Goal: Task Accomplishment & Management: Manage account settings

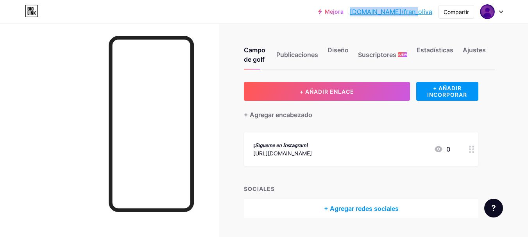
drag, startPoint x: 433, startPoint y: 16, endPoint x: 380, endPoint y: 14, distance: 53.2
click at [380, 14] on div "Mejora bio.link/fran_o... bio.link/fran_oliva Compartir Cambiar de cuenta Franc…" at bounding box center [410, 12] width 185 height 14
copy font "[DOMAIN_NAME]/fran_oliva"
click at [332, 54] on div "Diseño" at bounding box center [338, 56] width 21 height 23
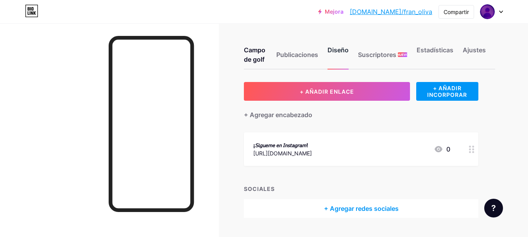
click at [332, 54] on div "Diseño" at bounding box center [338, 56] width 21 height 23
click at [252, 52] on font "Campo de golf" at bounding box center [255, 54] width 22 height 17
click at [296, 56] on font "Publicaciones" at bounding box center [298, 55] width 42 height 8
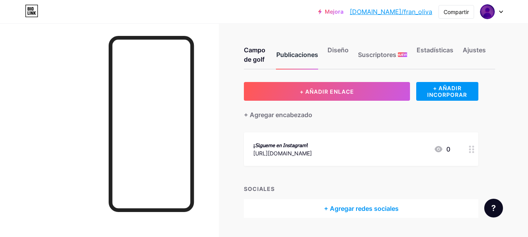
click at [296, 56] on font "Publicaciones" at bounding box center [298, 55] width 42 height 8
click at [285, 31] on div "Campo de golf Publicaciones Diseño Suscriptores NUEVO Estadísticas Ajustes + AÑ…" at bounding box center [264, 140] width 528 height 234
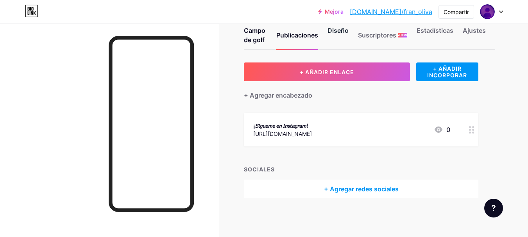
click at [345, 26] on div "Diseño" at bounding box center [338, 37] width 21 height 23
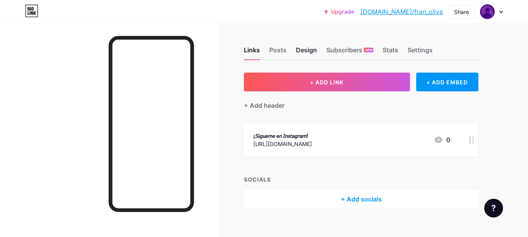
click at [299, 51] on div "Design" at bounding box center [306, 52] width 21 height 14
click at [453, 142] on div "¡𝘚𝘪𝘨𝘶𝘦𝘮𝘦 𝘦𝘯 𝘐𝘯𝘴𝘵𝘢𝘨𝘳𝘢𝘮! https://www.instagram.com/fran_olivx/ 0" at bounding box center [361, 140] width 235 height 34
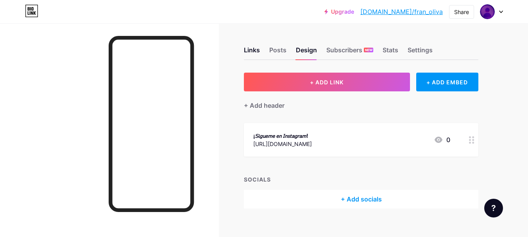
click at [453, 142] on div "¡𝘚𝘪𝘨𝘶𝘦𝘮𝘦 𝘦𝘯 𝘐𝘯𝘴𝘵𝘢𝘨𝘳𝘢𝘮! https://www.instagram.com/fran_olivx/ 0" at bounding box center [361, 140] width 235 height 34
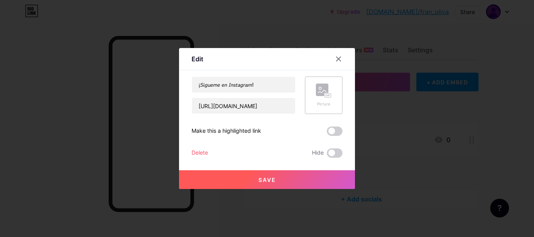
click at [319, 96] on rect at bounding box center [322, 90] width 13 height 13
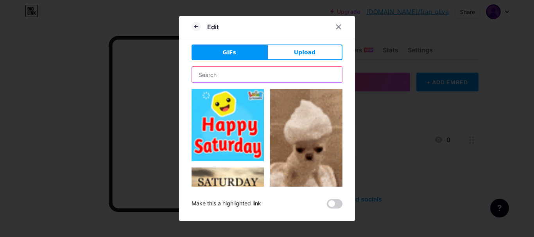
click at [254, 69] on input "text" at bounding box center [267, 75] width 150 height 16
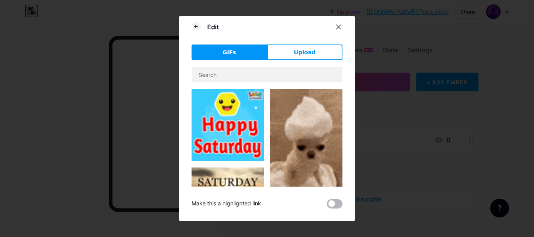
click at [333, 208] on span at bounding box center [335, 203] width 16 height 9
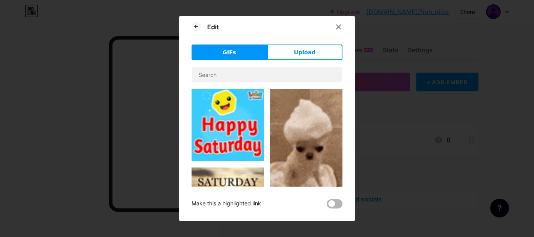
click at [327, 206] on input "checkbox" at bounding box center [327, 206] width 0 height 0
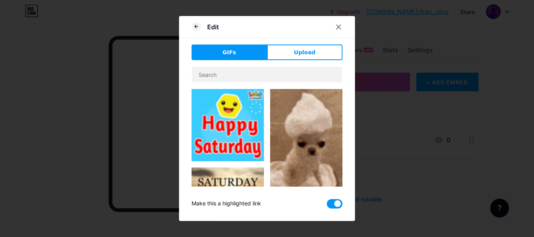
click at [333, 208] on span at bounding box center [335, 203] width 16 height 9
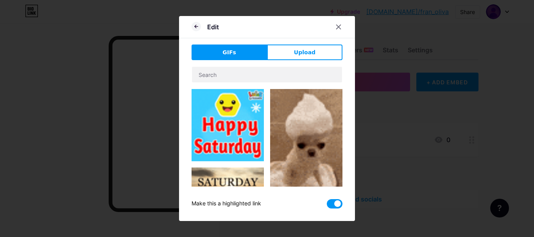
click at [327, 206] on input "checkbox" at bounding box center [327, 206] width 0 height 0
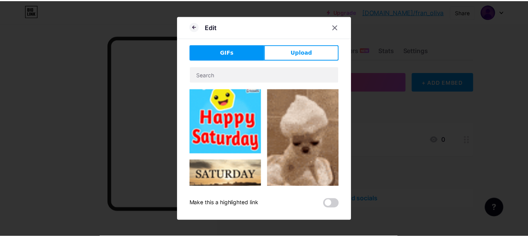
scroll to position [14, 0]
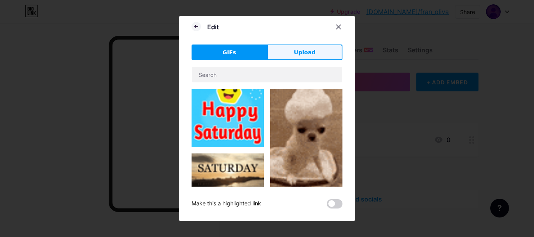
click at [285, 57] on button "Upload" at bounding box center [304, 53] width 75 height 16
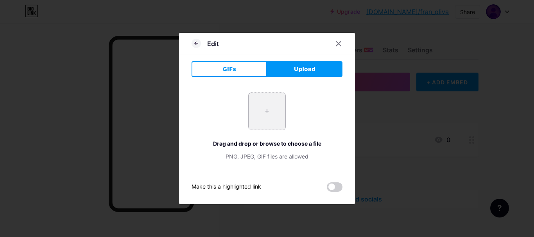
click at [261, 112] on input "file" at bounding box center [267, 111] width 37 height 37
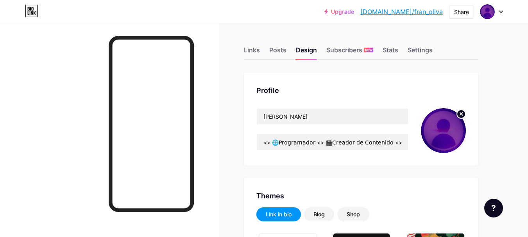
click at [251, 45] on div "Links Posts Design Subscribers NEW Stats Settings" at bounding box center [361, 46] width 235 height 27
click at [250, 49] on div "Links" at bounding box center [252, 52] width 16 height 14
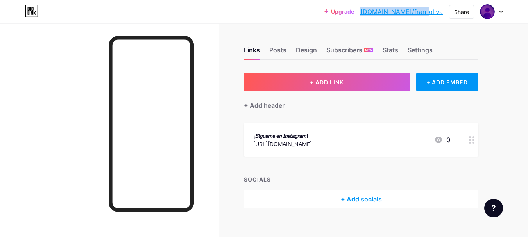
drag, startPoint x: 444, startPoint y: 13, endPoint x: 393, endPoint y: 14, distance: 51.6
click at [393, 14] on div "Upgrade bio.link/fran_o... bio.link/fran_oliva Share Switch accounts Francisco …" at bounding box center [414, 12] width 179 height 14
copy link "[DOMAIN_NAME]/fran_oliva"
click at [391, 47] on div "Stats" at bounding box center [391, 52] width 16 height 14
